Goal: Task Accomplishment & Management: Complete application form

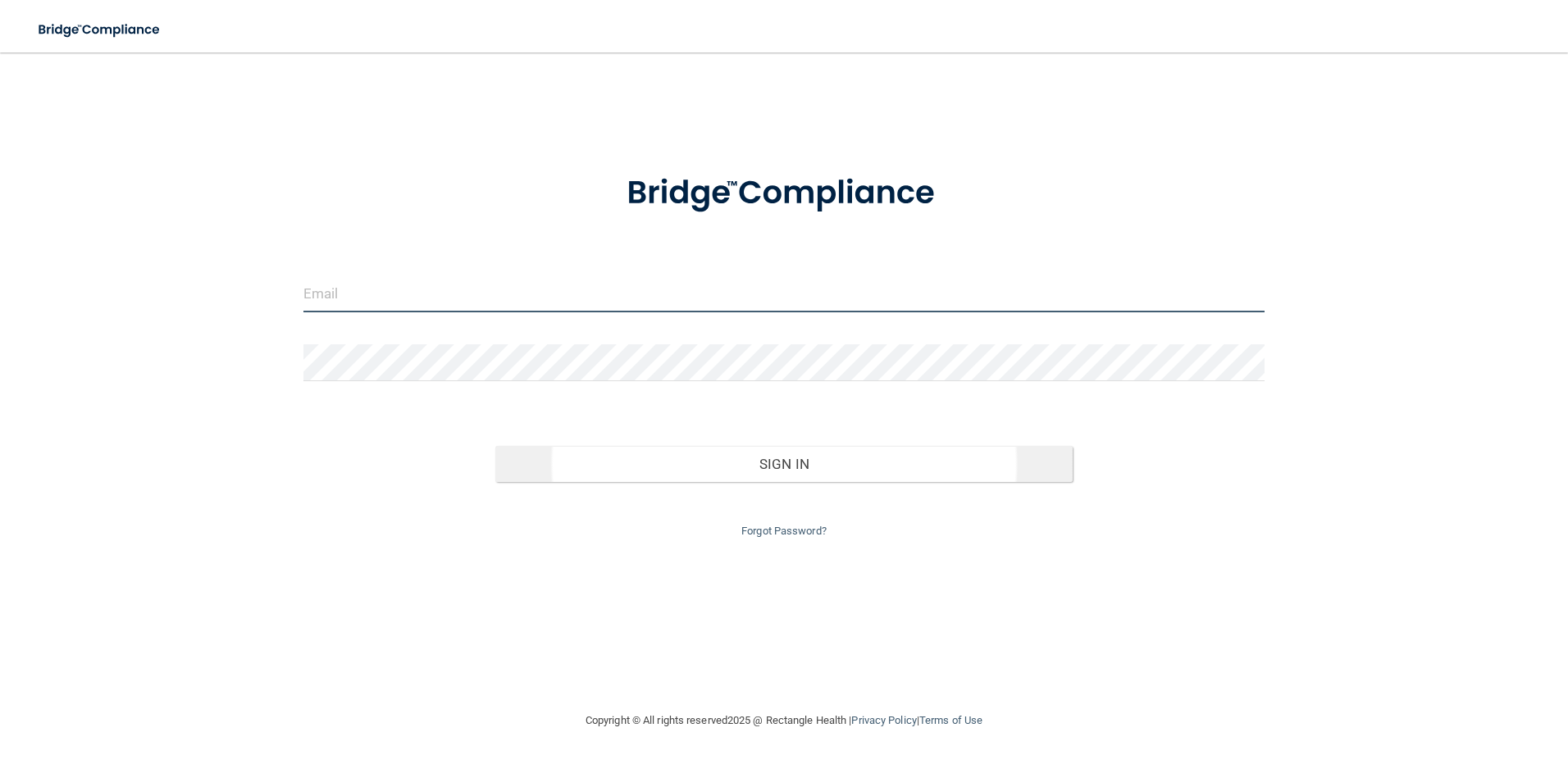
type input "[EMAIL_ADDRESS][DOMAIN_NAME]"
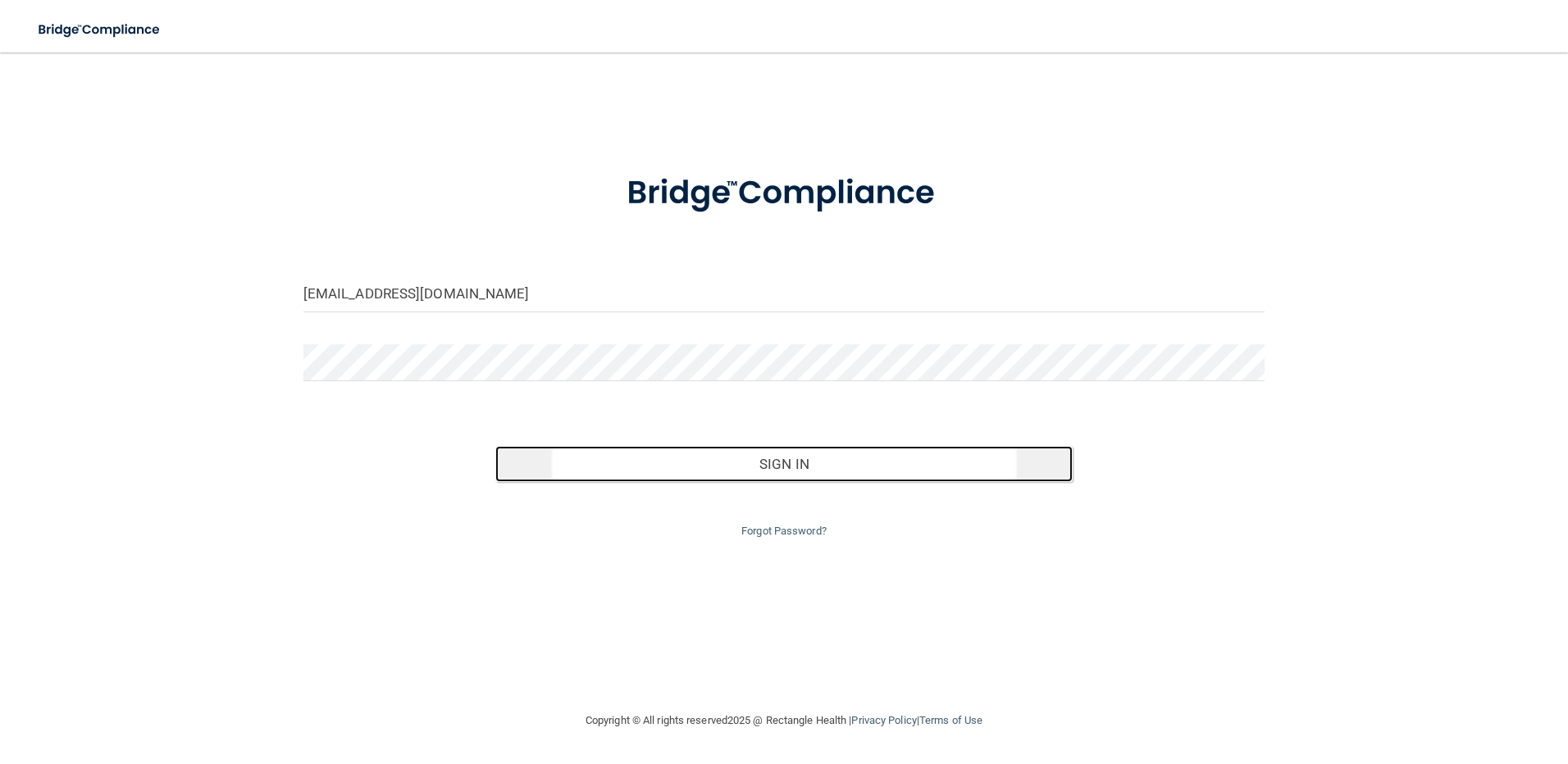
click at [790, 470] on button "Sign In" at bounding box center [784, 464] width 577 height 36
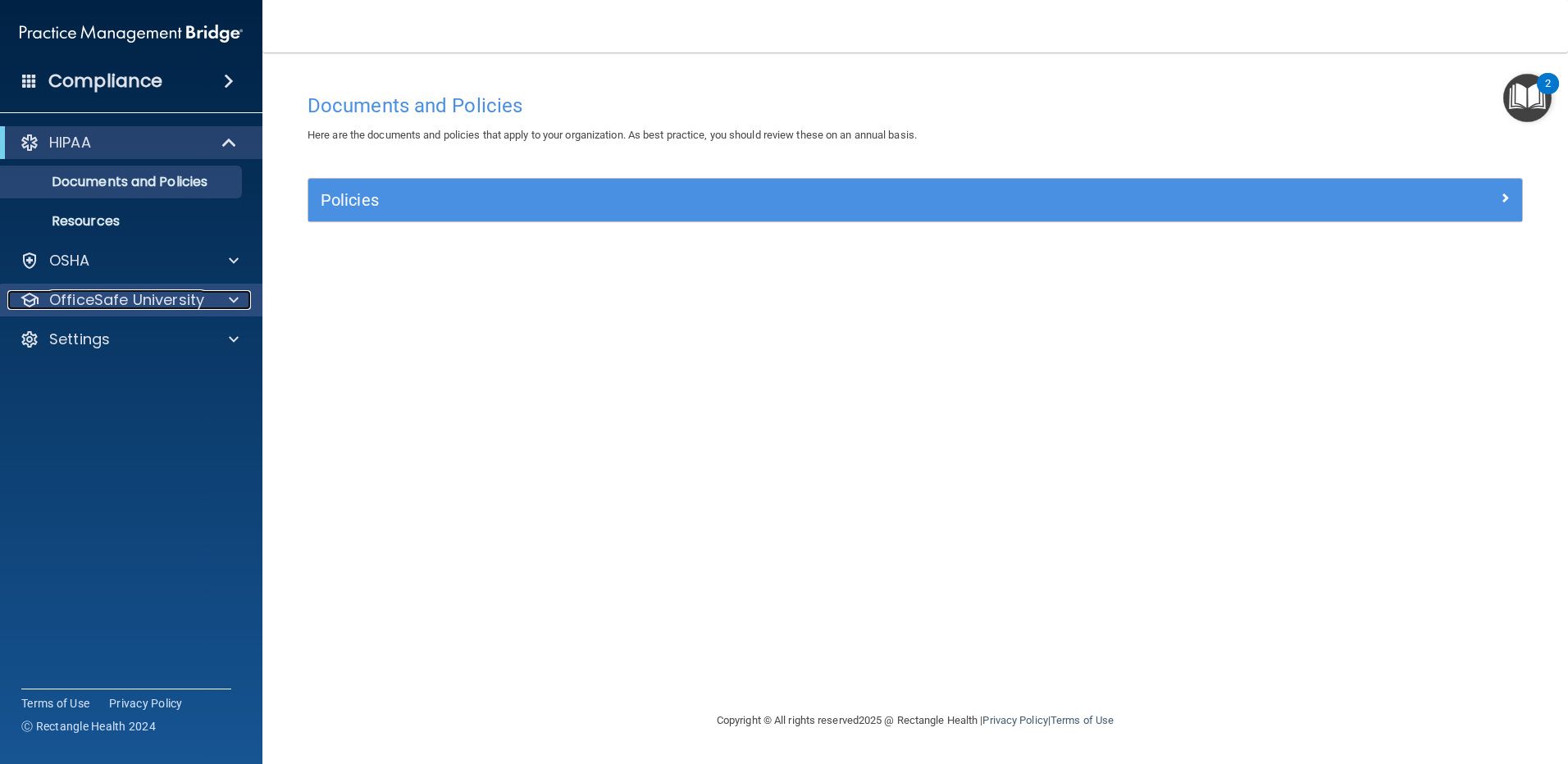
click at [231, 299] on span at bounding box center [233, 300] width 10 height 20
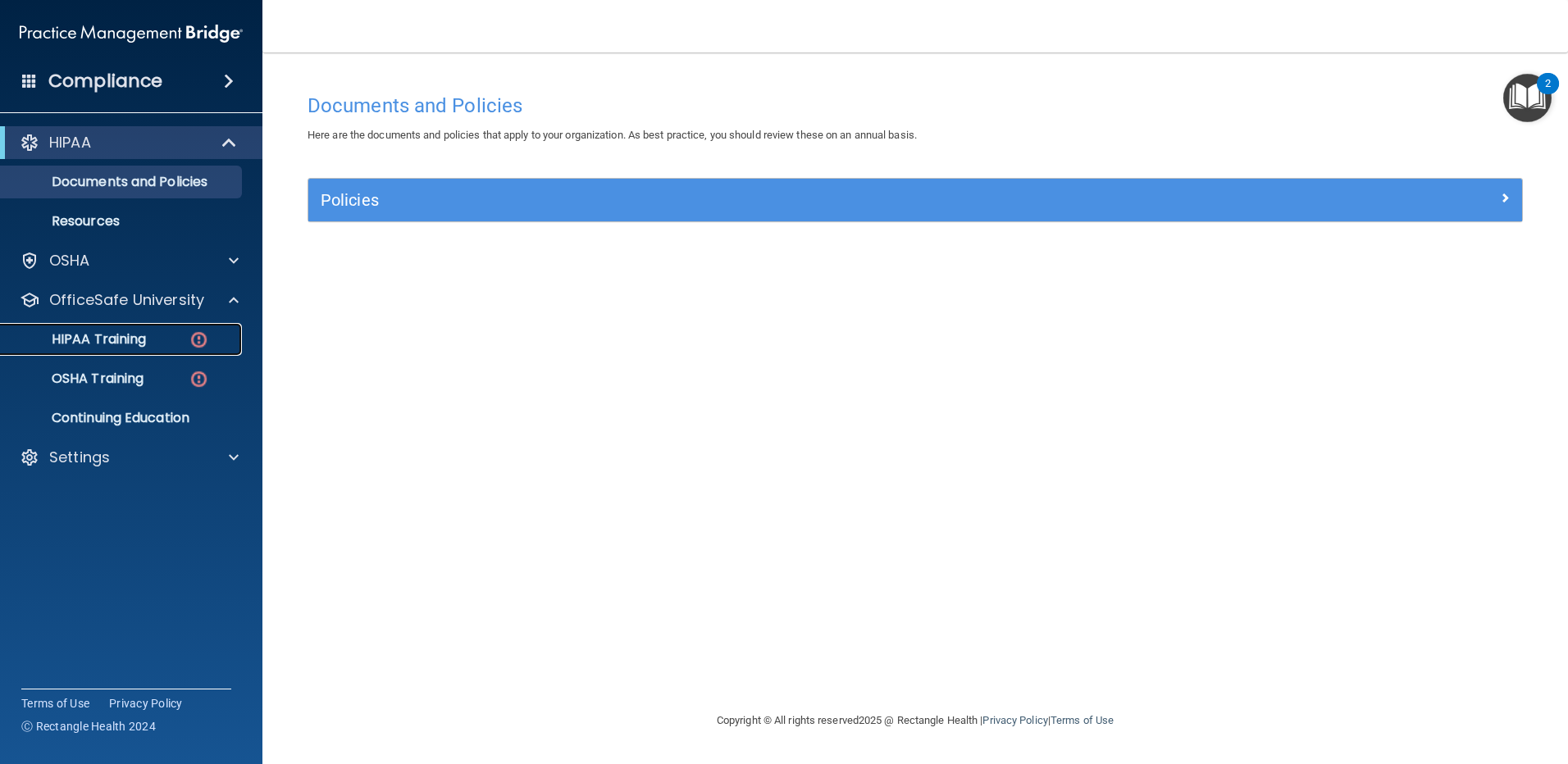
click at [163, 343] on div "HIPAA Training" at bounding box center [123, 339] width 224 height 16
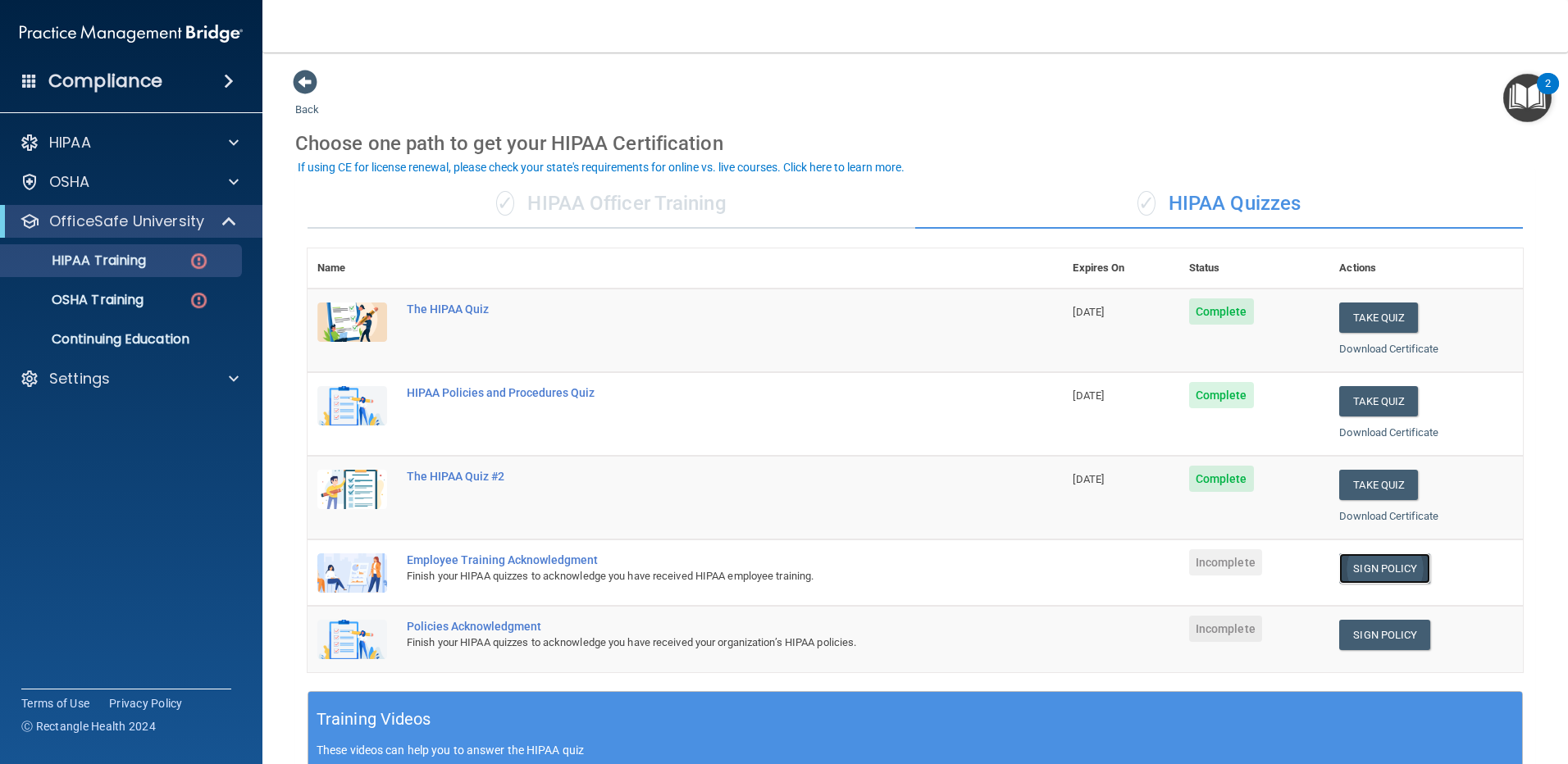
click at [1395, 568] on link "Sign Policy" at bounding box center [1385, 568] width 91 height 30
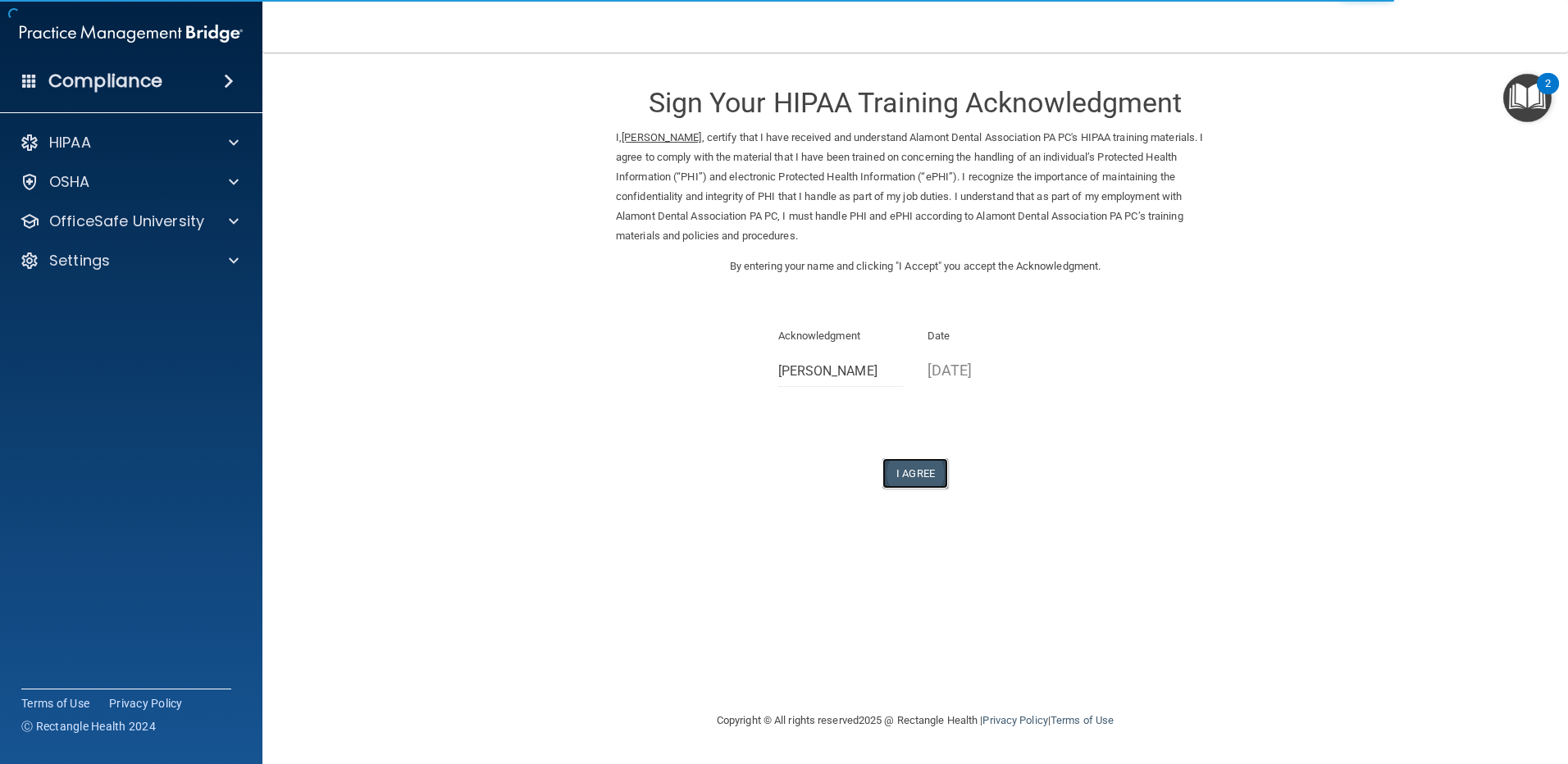
click at [922, 479] on button "I Agree" at bounding box center [915, 473] width 65 height 30
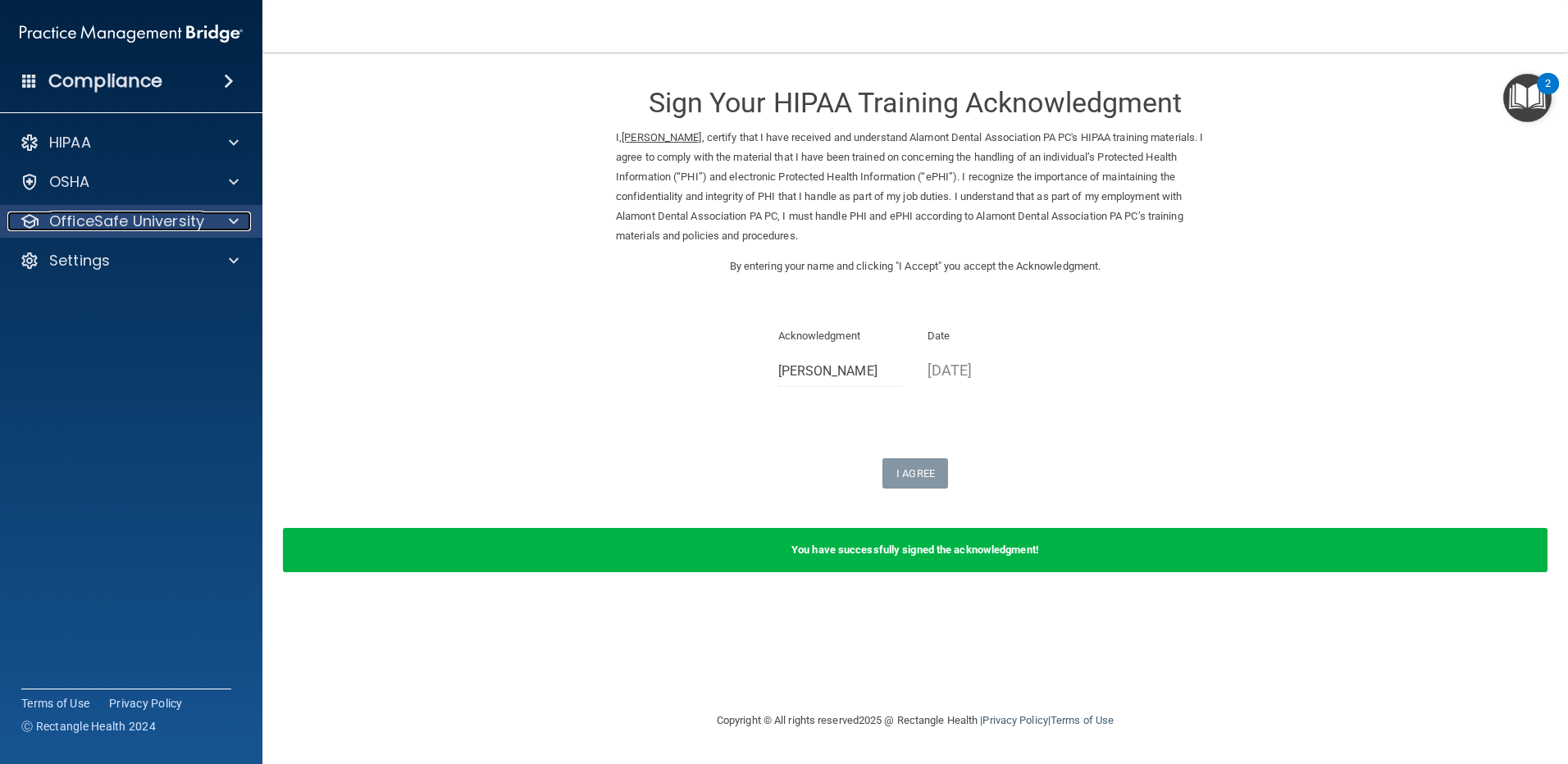
click at [228, 224] on div at bounding box center [231, 221] width 41 height 20
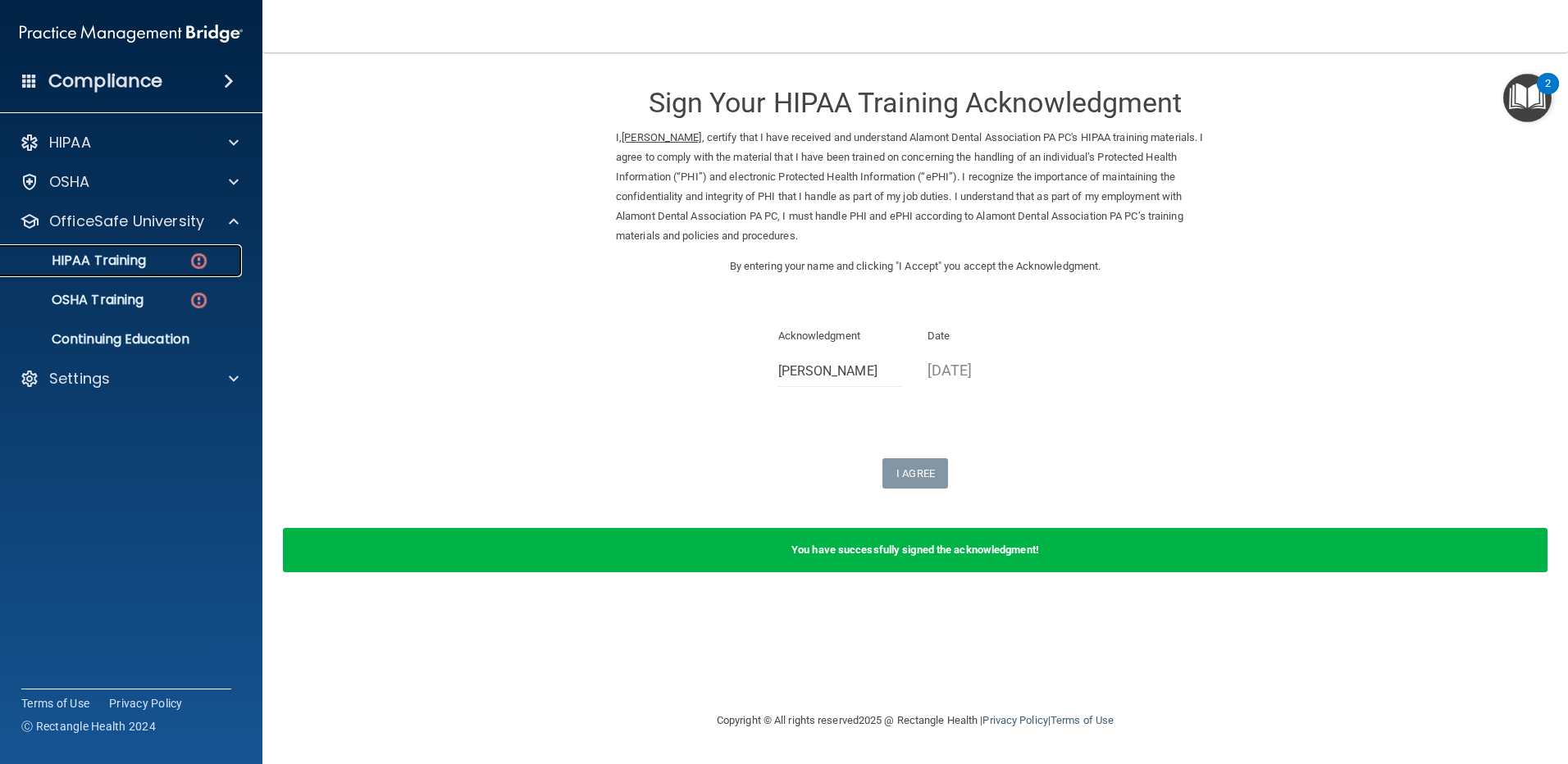
click at [165, 260] on div "HIPAA Training" at bounding box center [123, 260] width 224 height 16
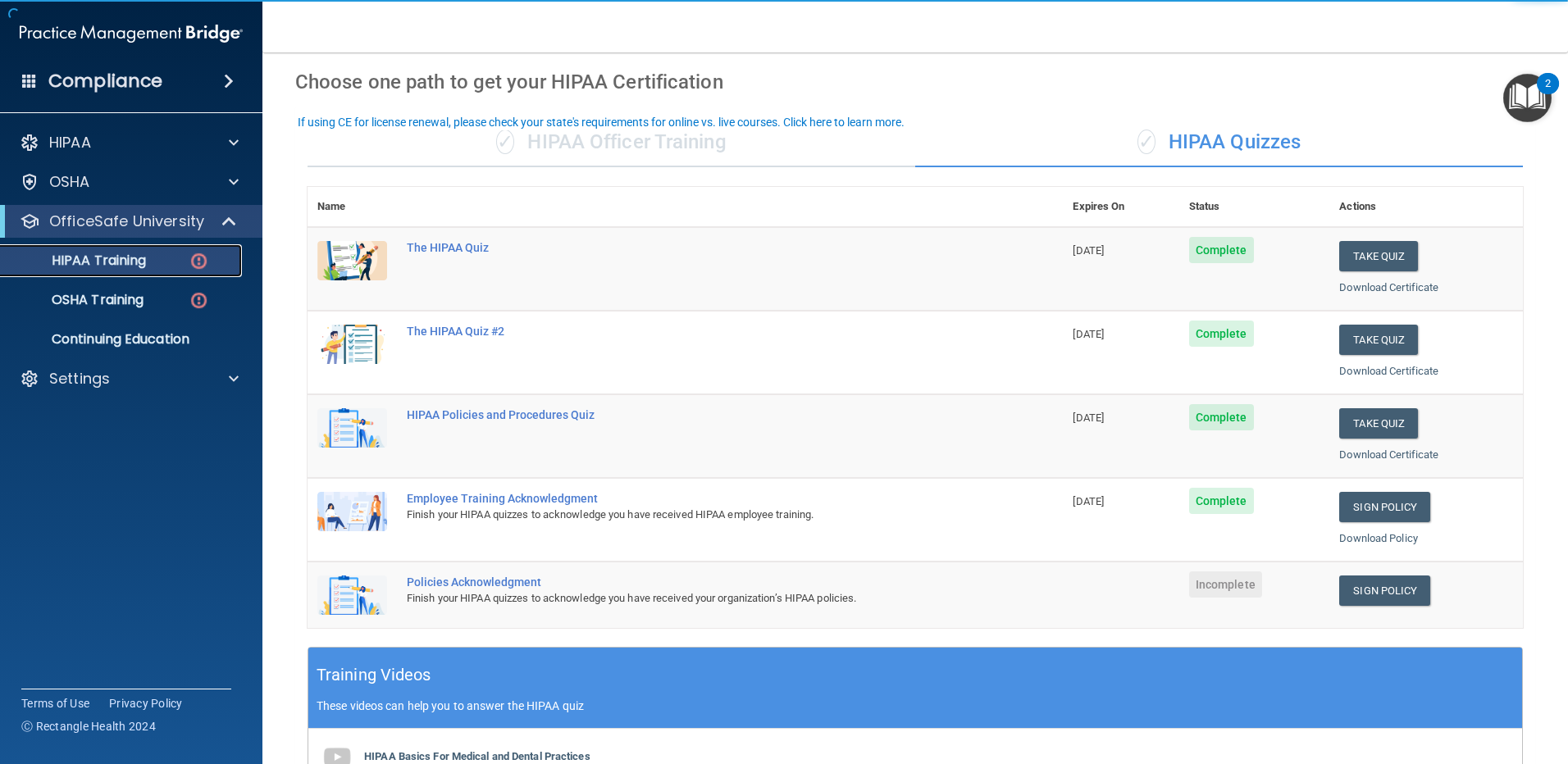
scroll to position [164, 0]
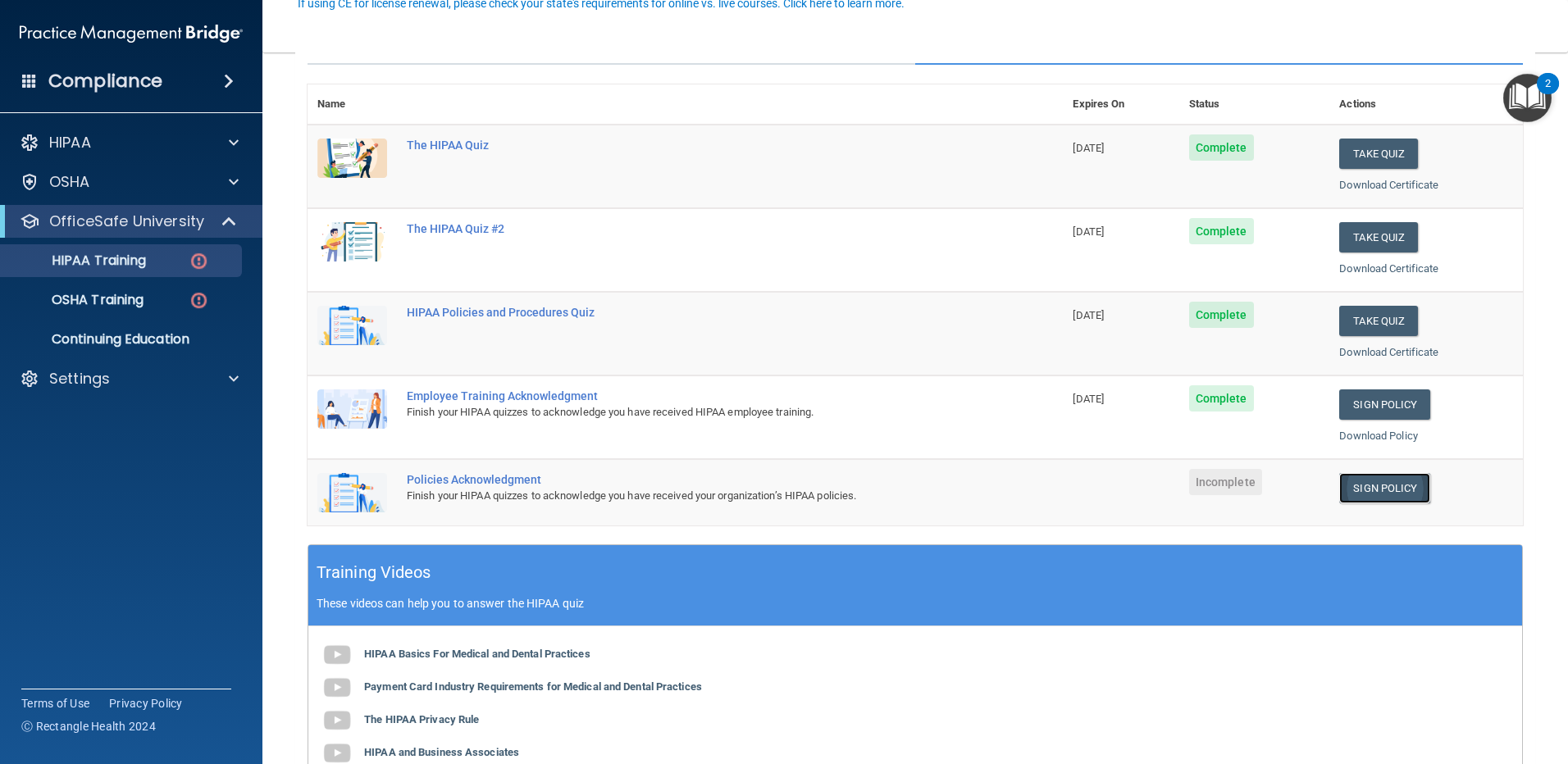
click at [1358, 489] on link "Sign Policy" at bounding box center [1385, 487] width 91 height 30
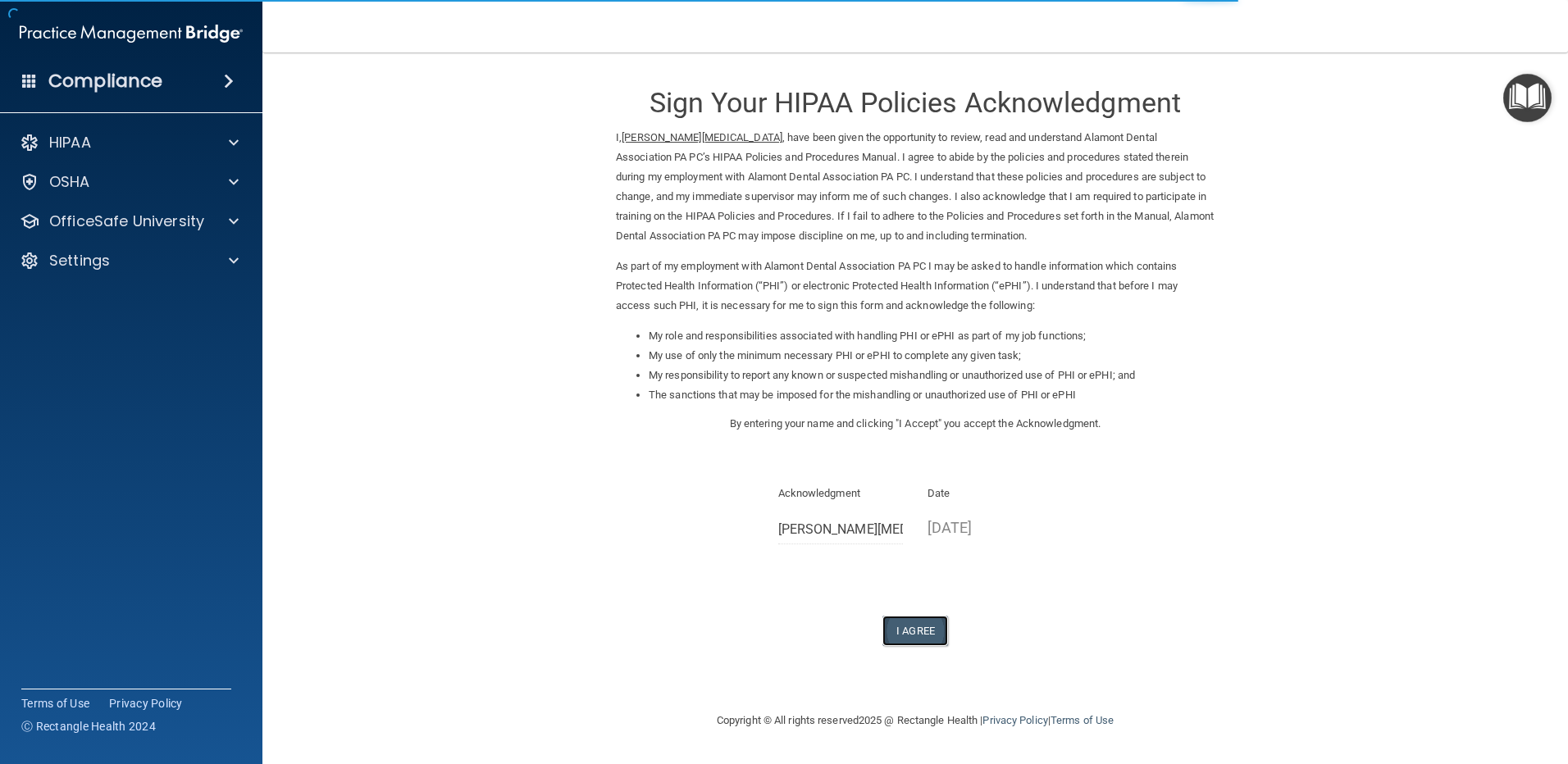
click at [928, 631] on button "I Agree" at bounding box center [915, 630] width 65 height 30
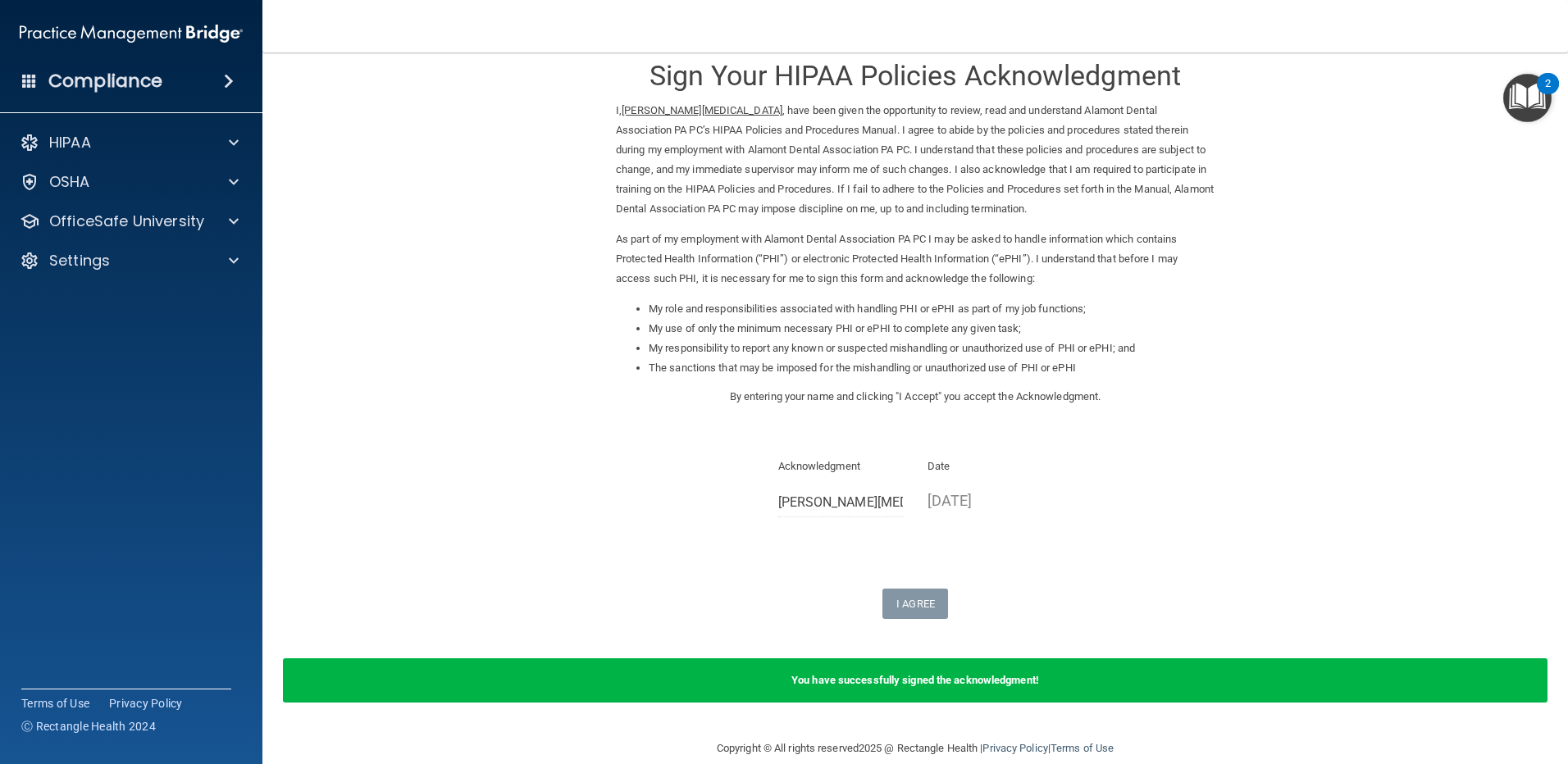
scroll to position [51, 0]
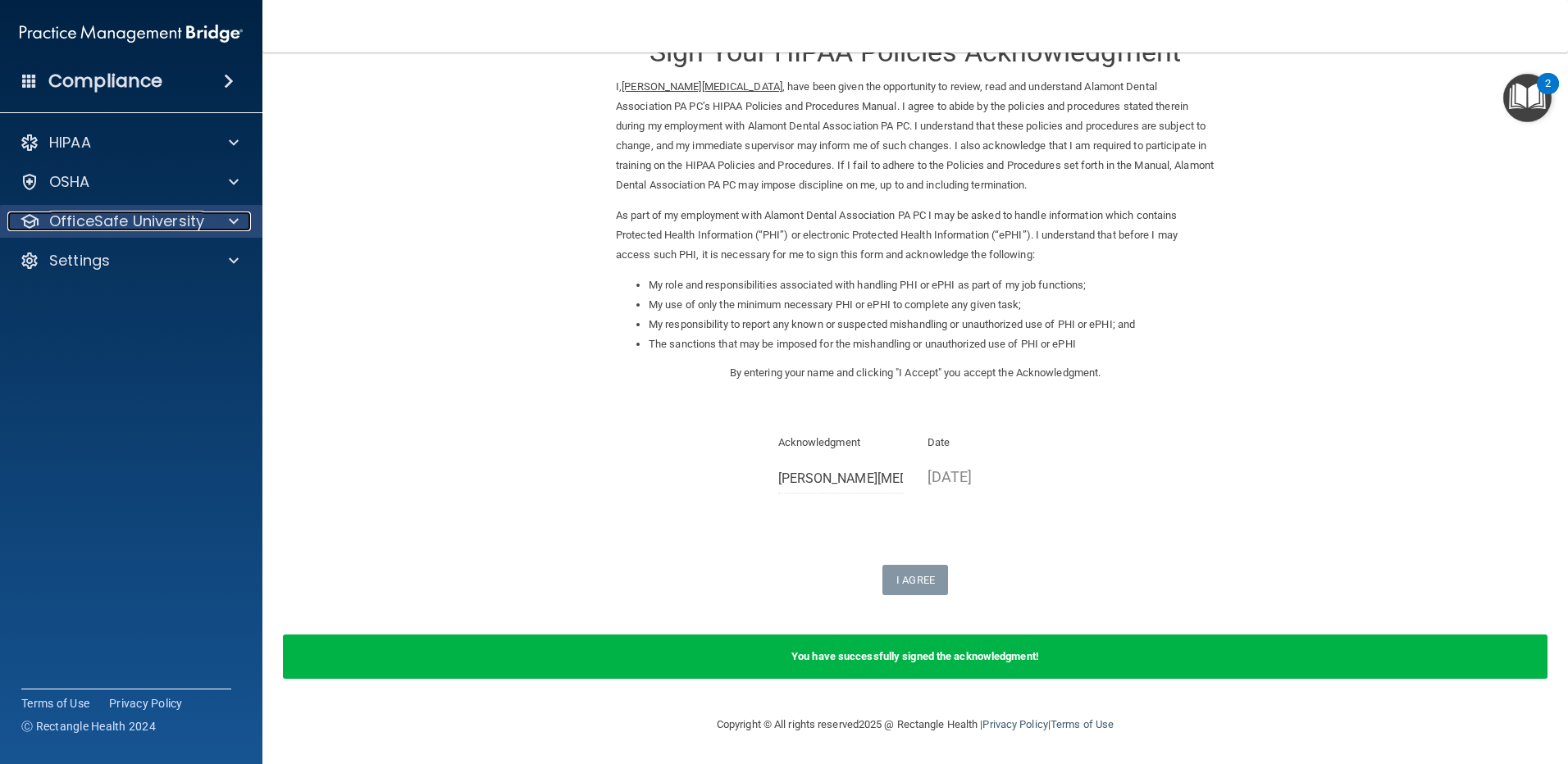
click at [232, 226] on span at bounding box center [233, 221] width 10 height 20
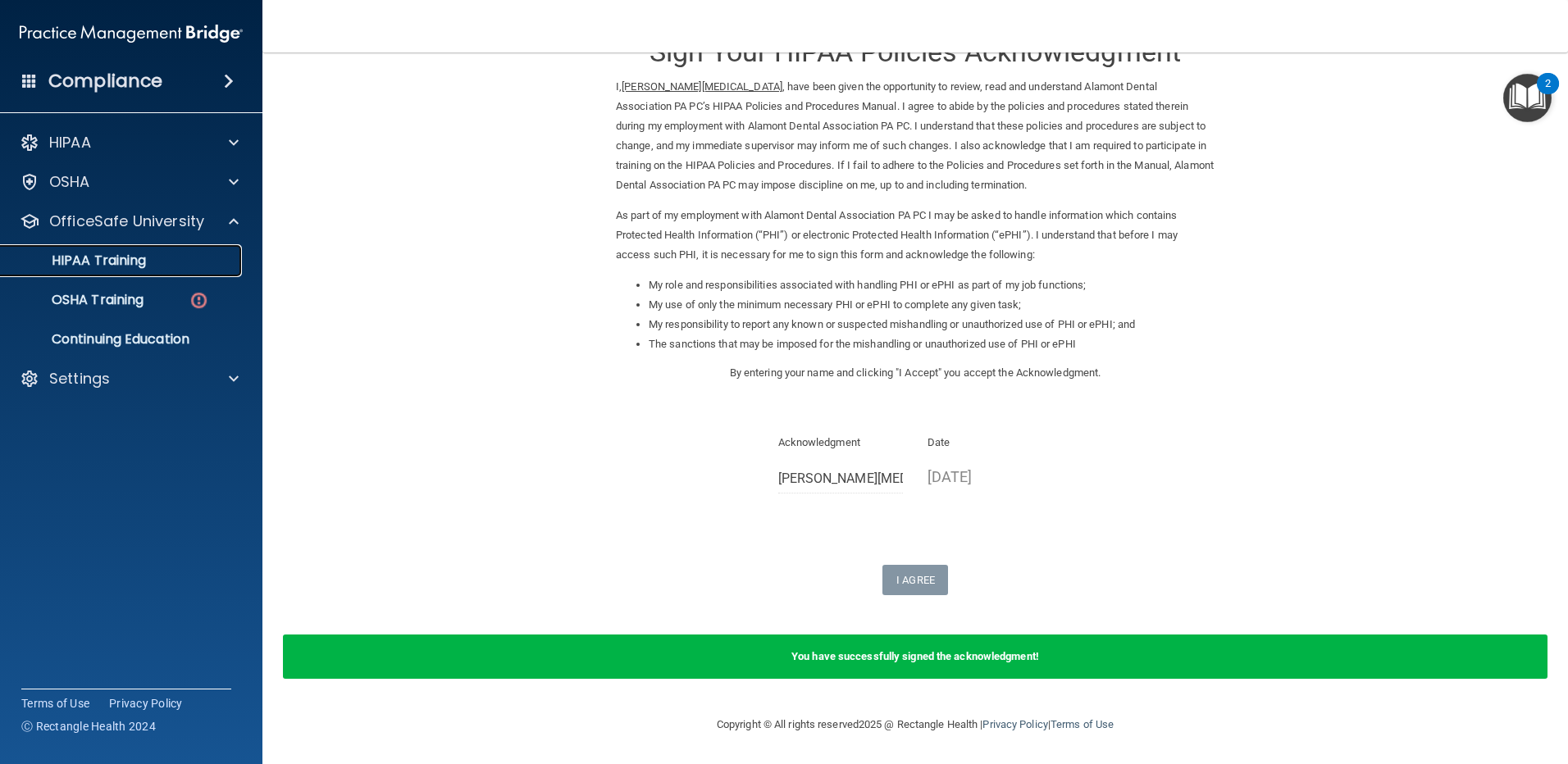
click at [137, 260] on p "HIPAA Training" at bounding box center [78, 260] width 135 height 16
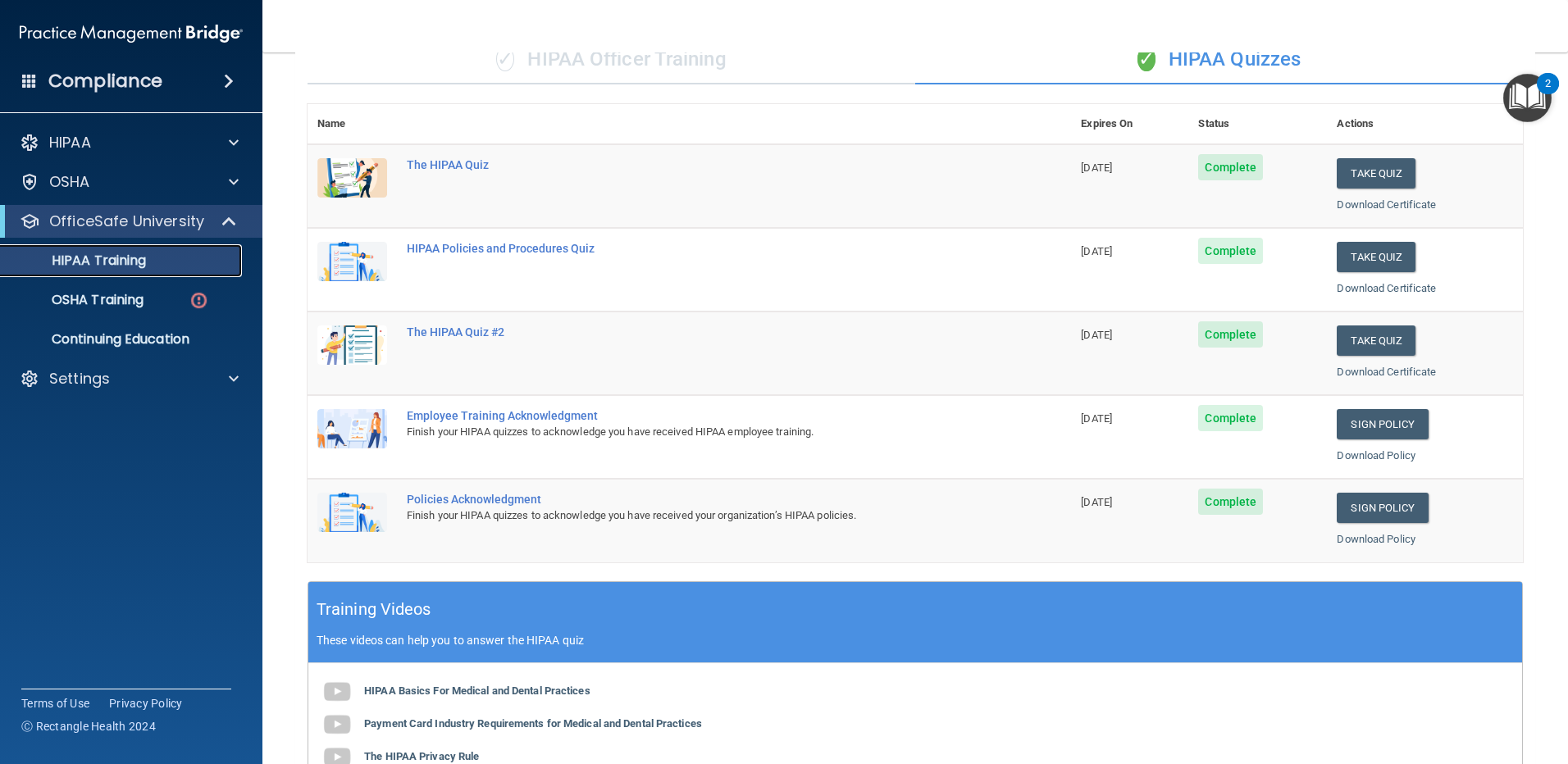
scroll to position [142, 0]
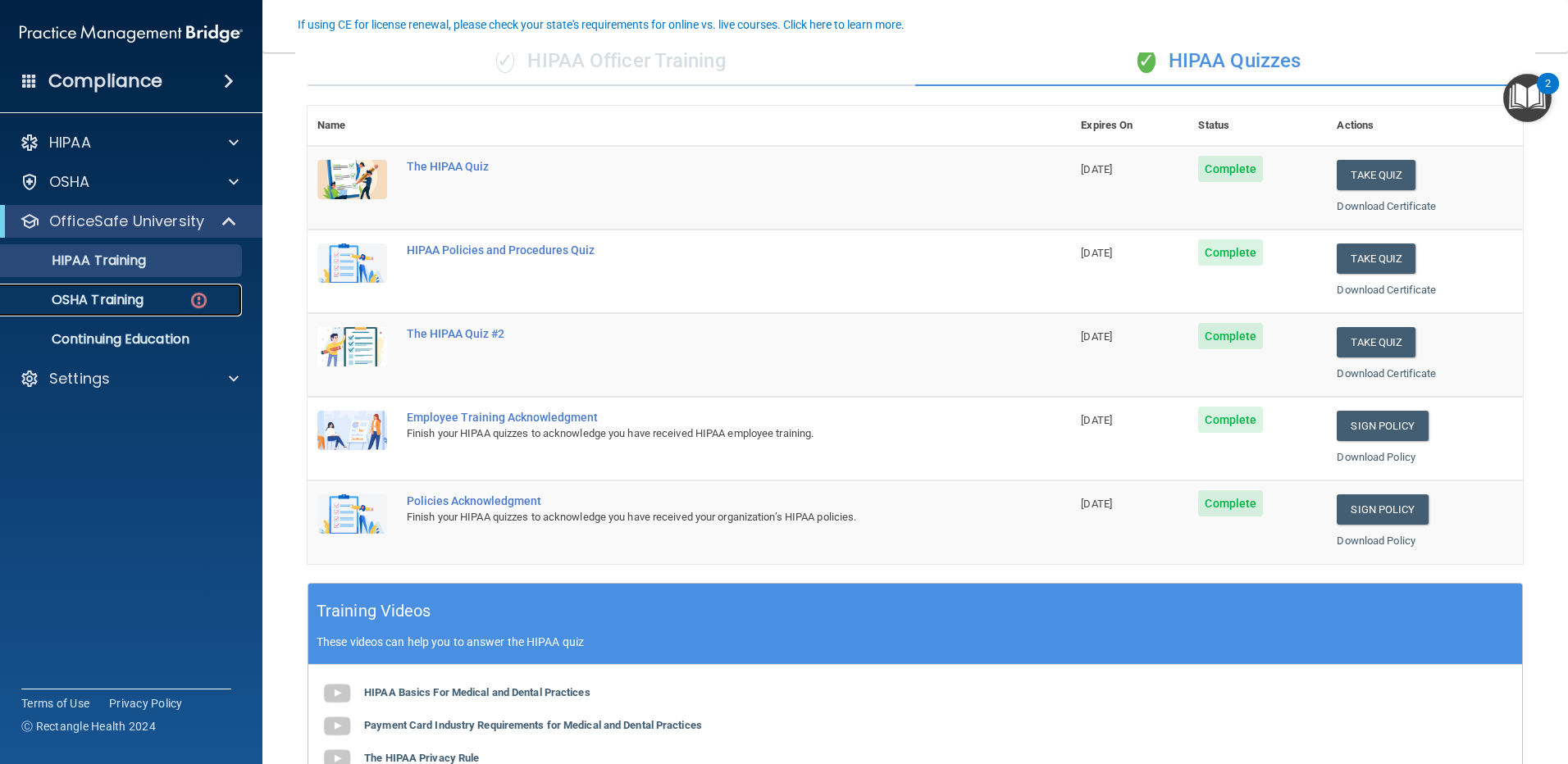
click at [143, 302] on p "OSHA Training" at bounding box center [77, 300] width 133 height 16
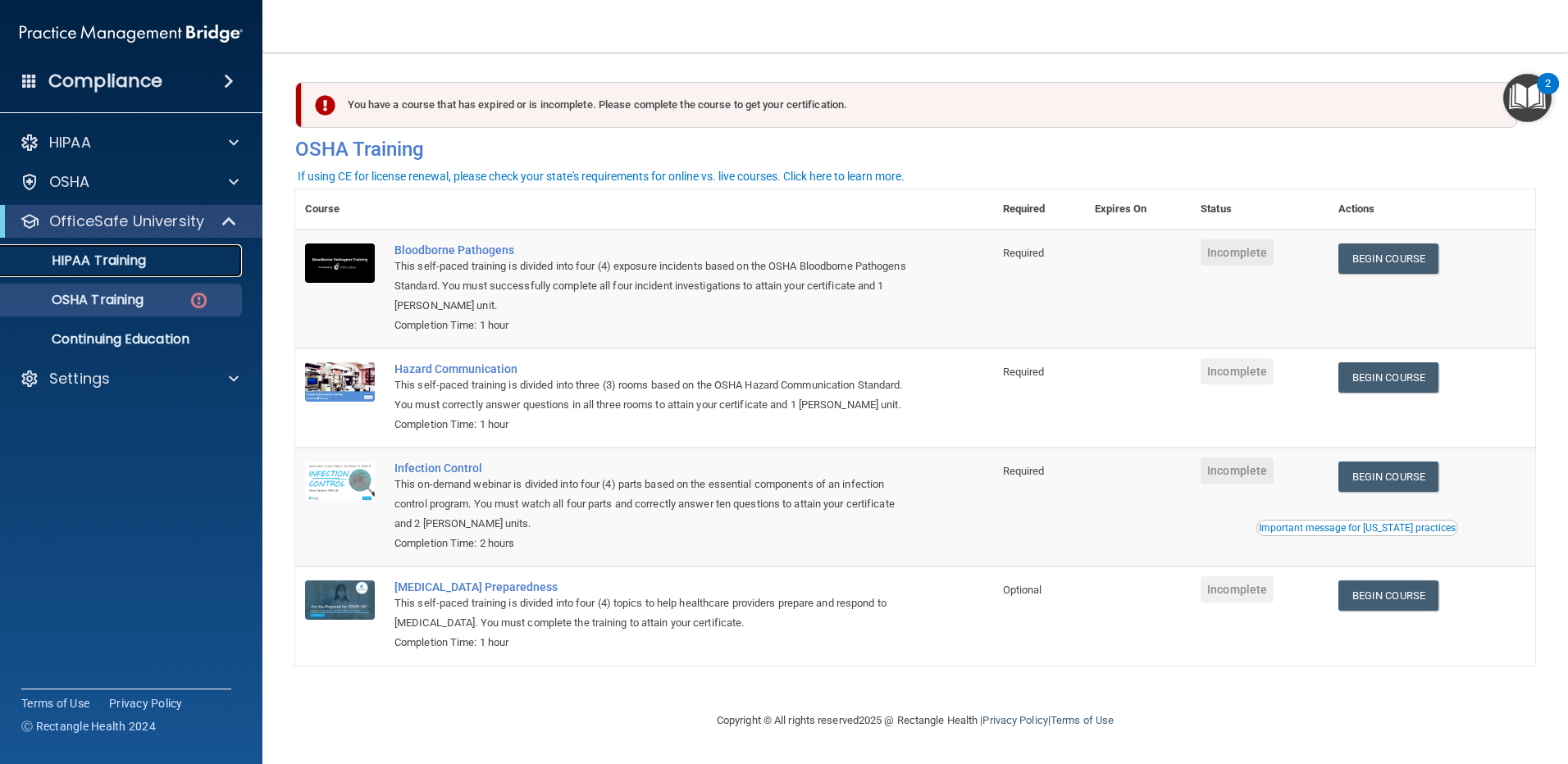
click at [118, 261] on p "HIPAA Training" at bounding box center [78, 260] width 135 height 16
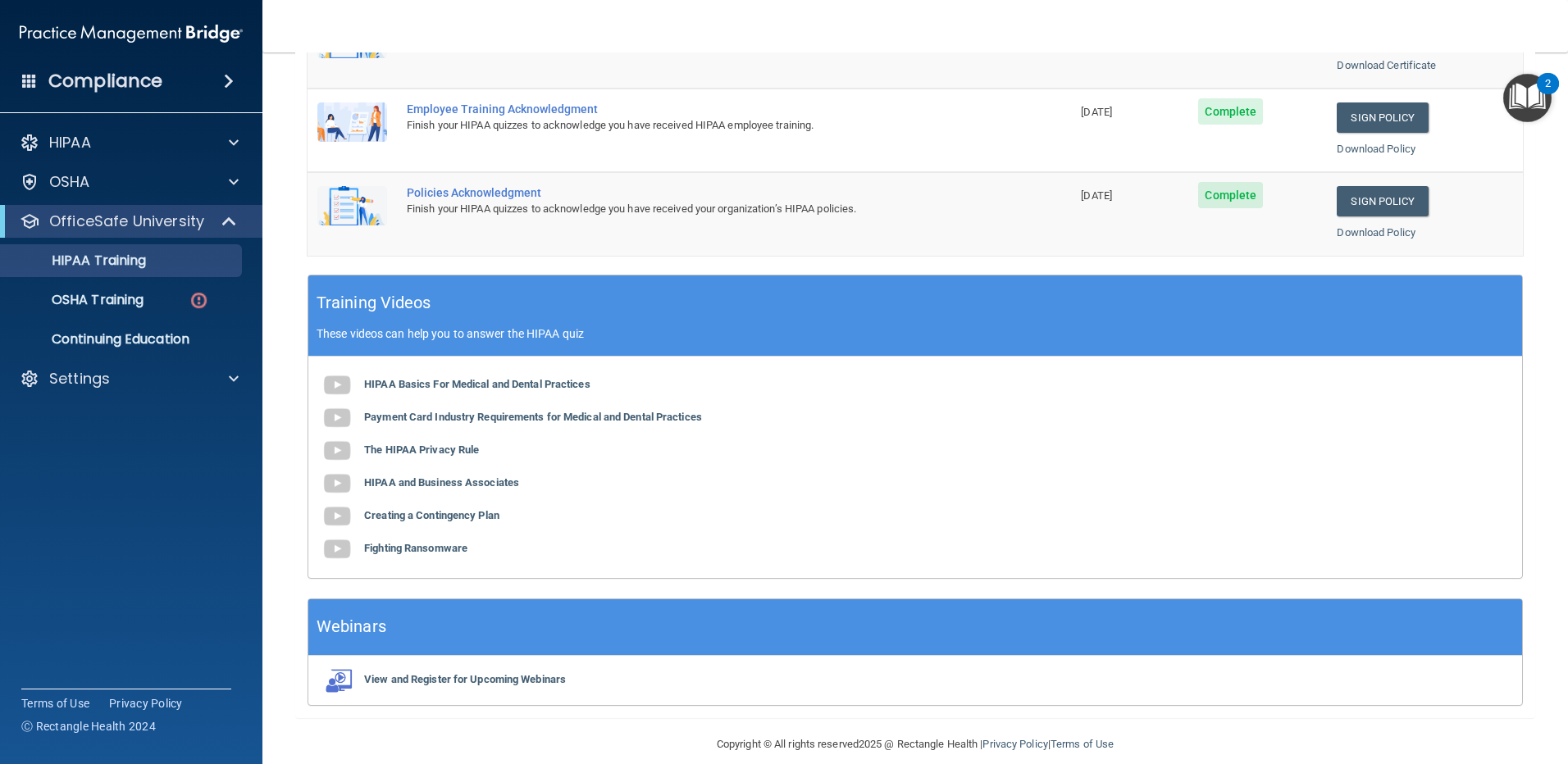
scroll to position [470, 0]
